Goal: Find specific page/section: Find specific page/section

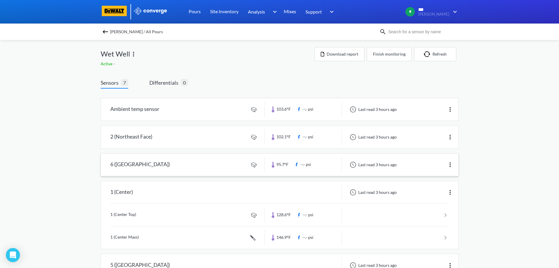
click at [194, 159] on link at bounding box center [280, 164] width 358 height 22
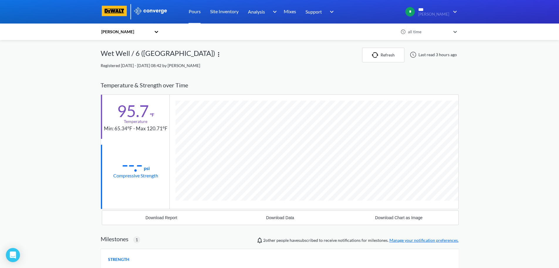
click at [115, 30] on div "[PERSON_NAME]" at bounding box center [126, 31] width 51 height 6
click at [115, 47] on div "[PERSON_NAME]" at bounding box center [130, 47] width 59 height 11
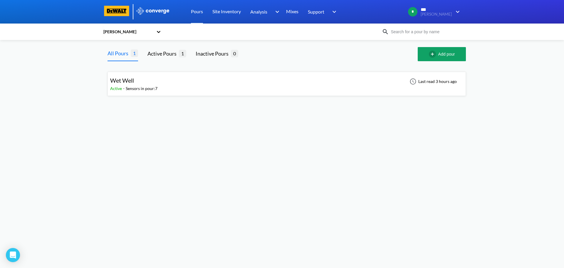
click at [115, 82] on span "Wet Well" at bounding box center [122, 80] width 24 height 7
